Goal: Task Accomplishment & Management: Complete application form

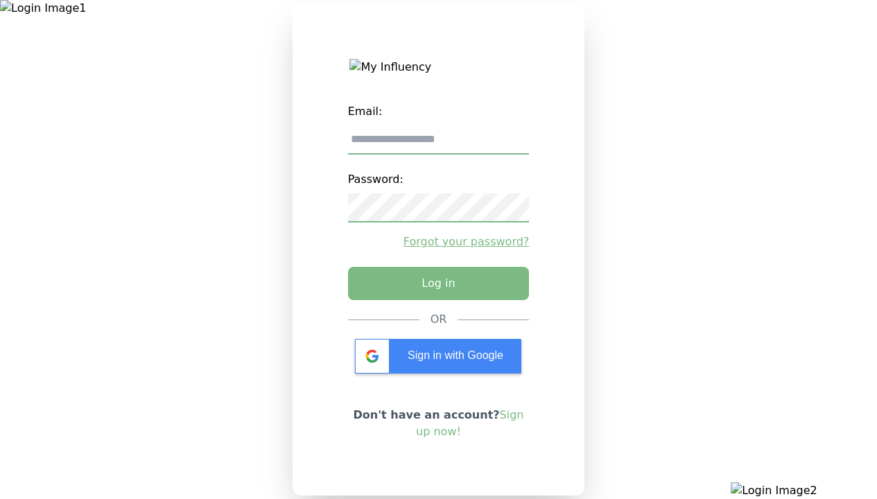
click at [438, 145] on input "email" at bounding box center [439, 140] width 182 height 29
type input "**********"
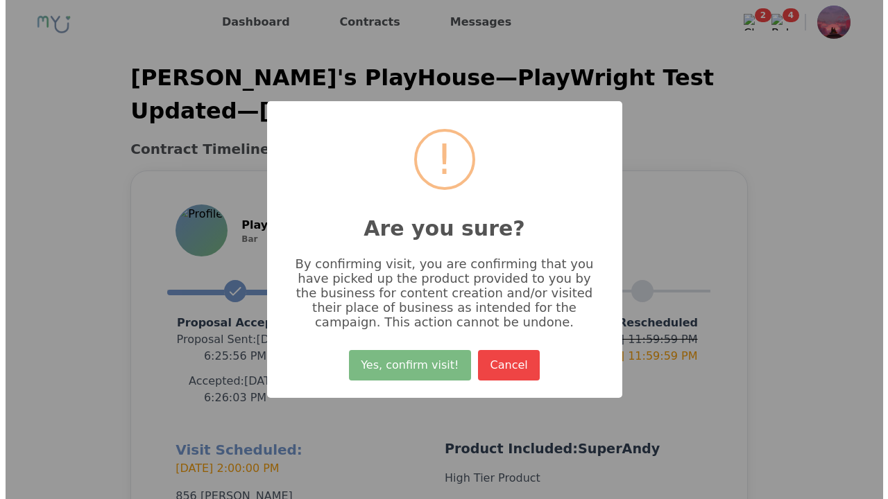
scroll to position [330, 0]
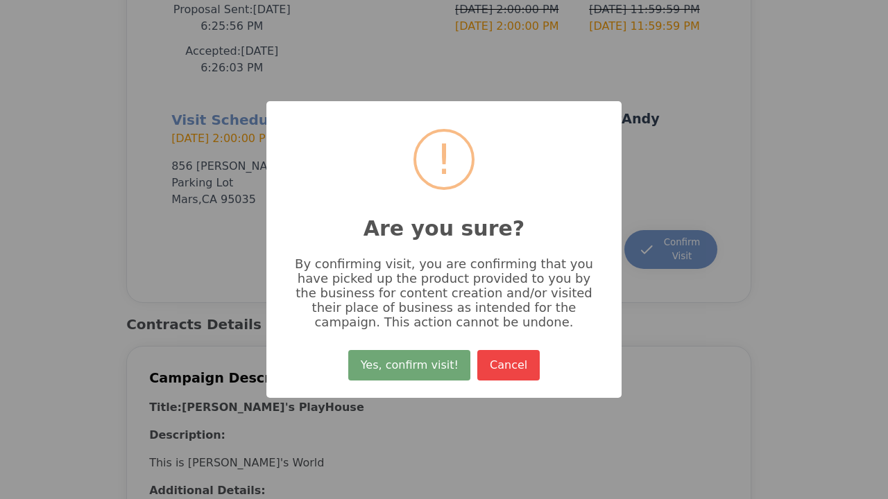
click at [411, 370] on button "Yes, confirm visit!" at bounding box center [409, 365] width 122 height 31
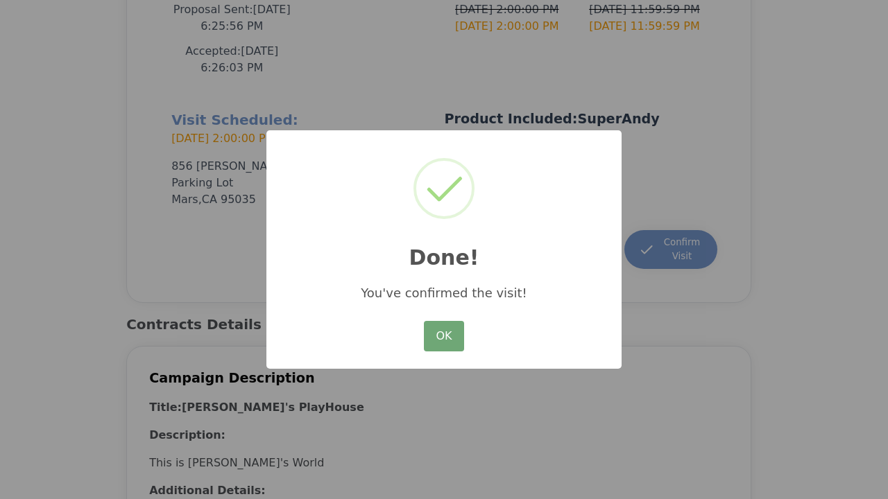
click at [444, 337] on button "OK" at bounding box center [444, 336] width 40 height 31
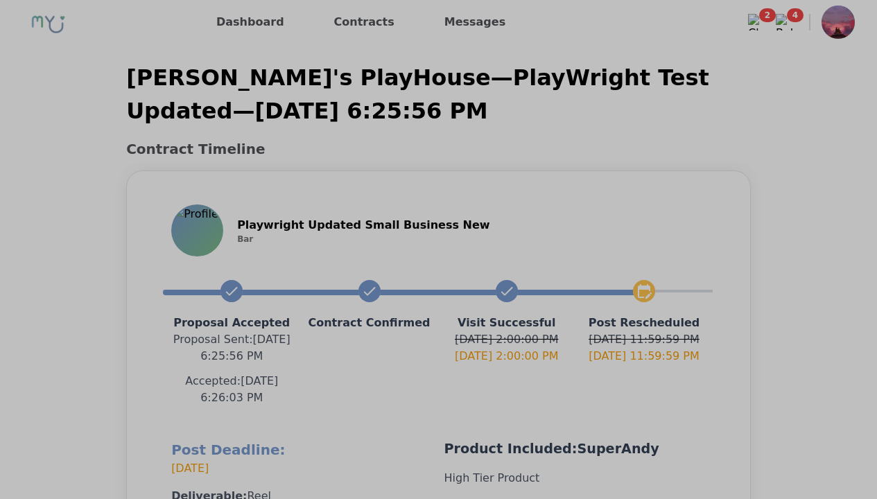
scroll to position [313, 0]
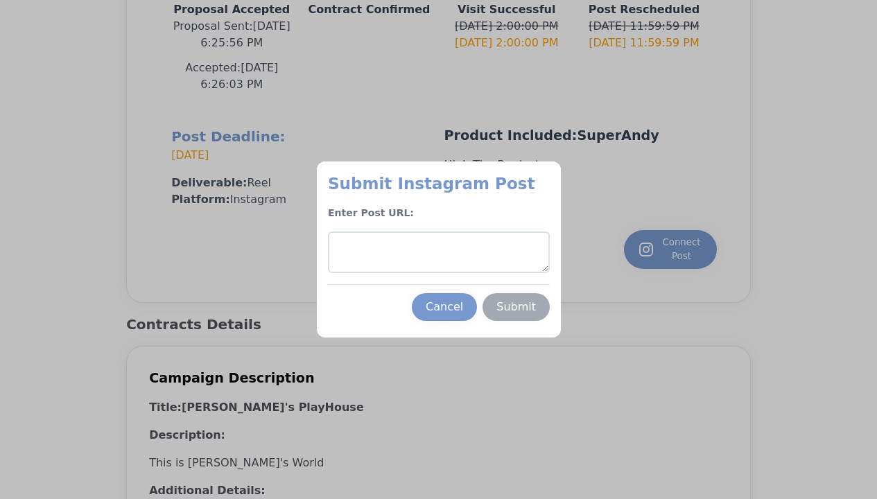
click at [438, 252] on textarea at bounding box center [439, 253] width 222 height 42
type textarea "**********"
click at [516, 307] on div "Submit" at bounding box center [516, 307] width 40 height 17
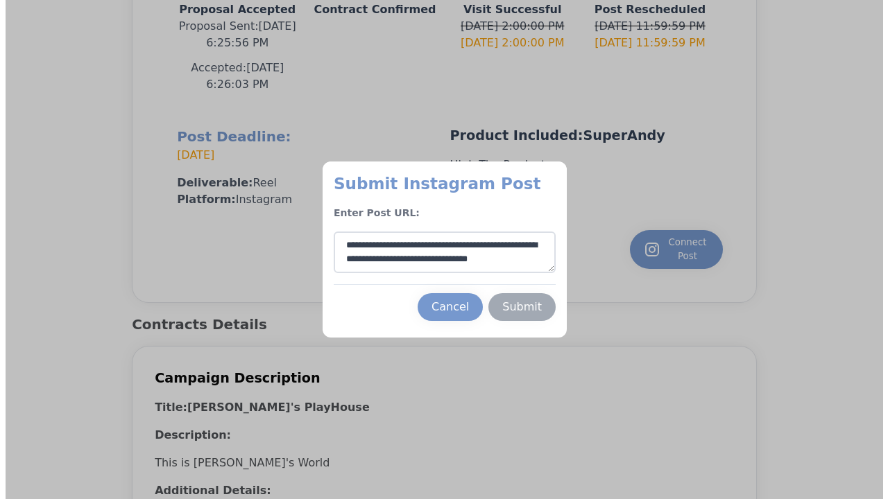
scroll to position [7, 0]
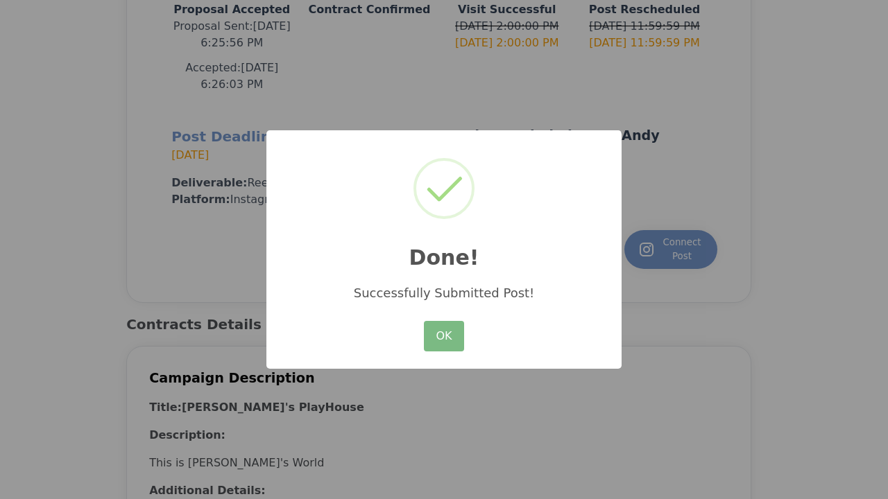
click at [444, 337] on button "OK" at bounding box center [444, 336] width 40 height 31
